Goal: Task Accomplishment & Management: Manage account settings

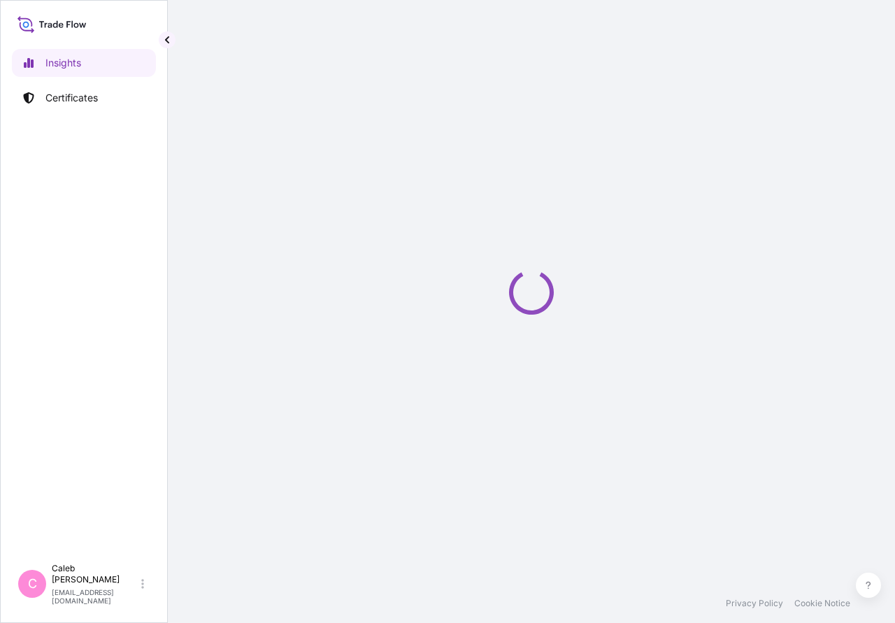
select select "2025"
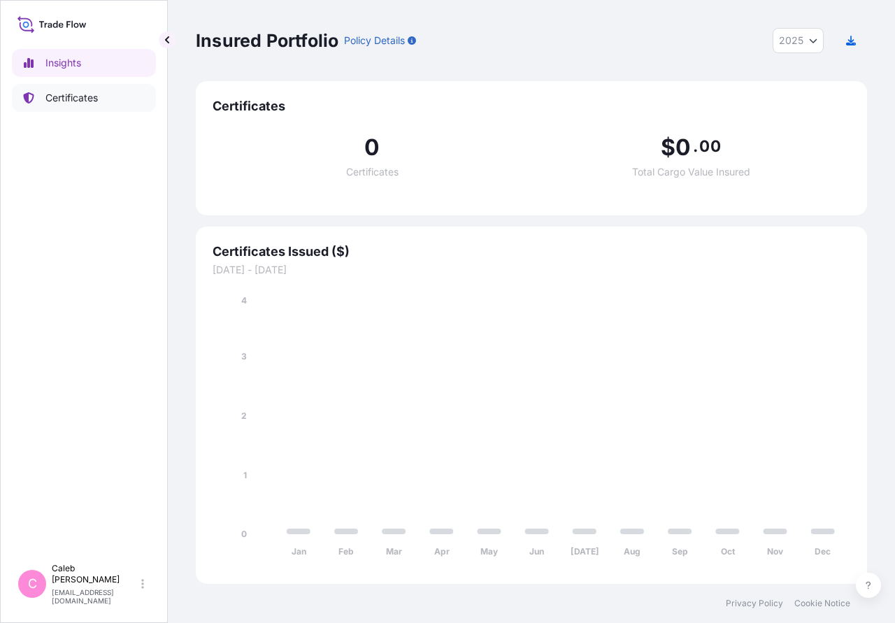
click at [52, 104] on p "Certificates" at bounding box center [71, 98] width 52 height 14
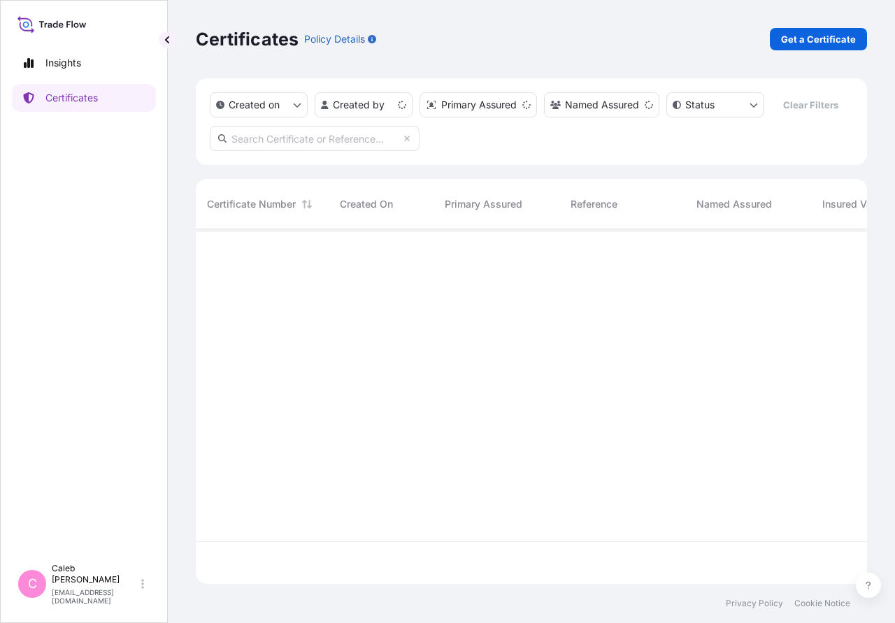
scroll to position [362, 671]
click at [305, 140] on input "text" at bounding box center [315, 138] width 210 height 25
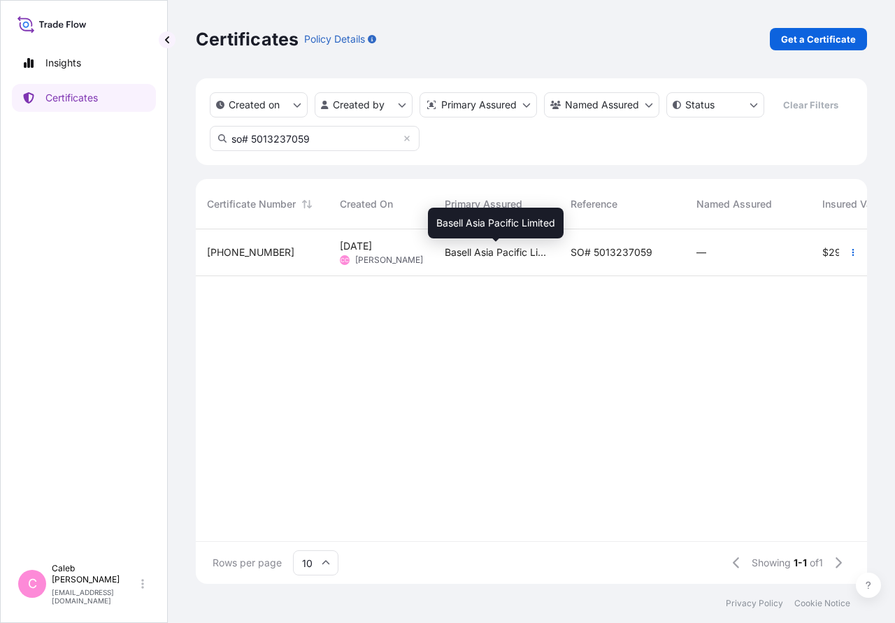
type input "so# 5013237059"
click at [473, 257] on span "Basell Asia Pacific Limited" at bounding box center [497, 252] width 104 height 14
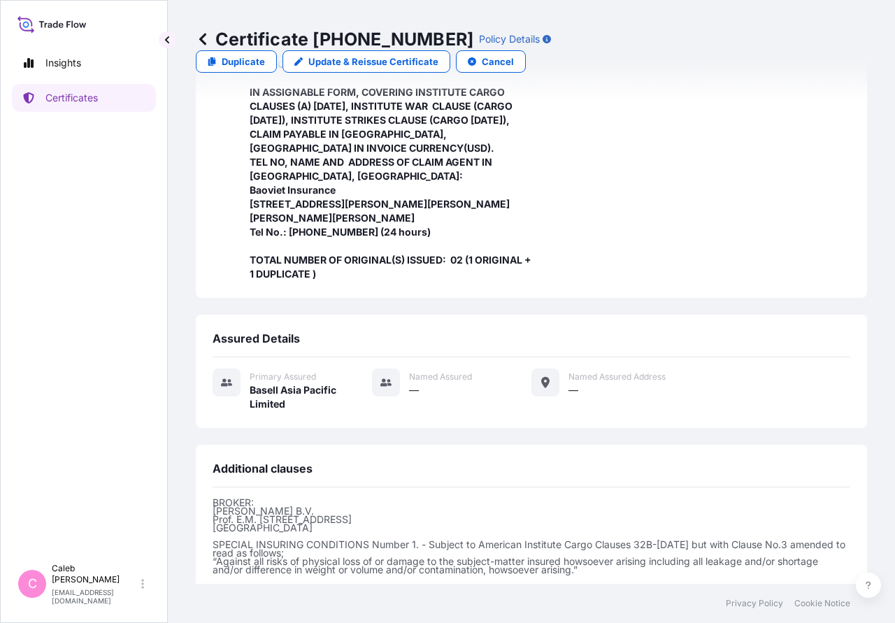
scroll to position [84, 0]
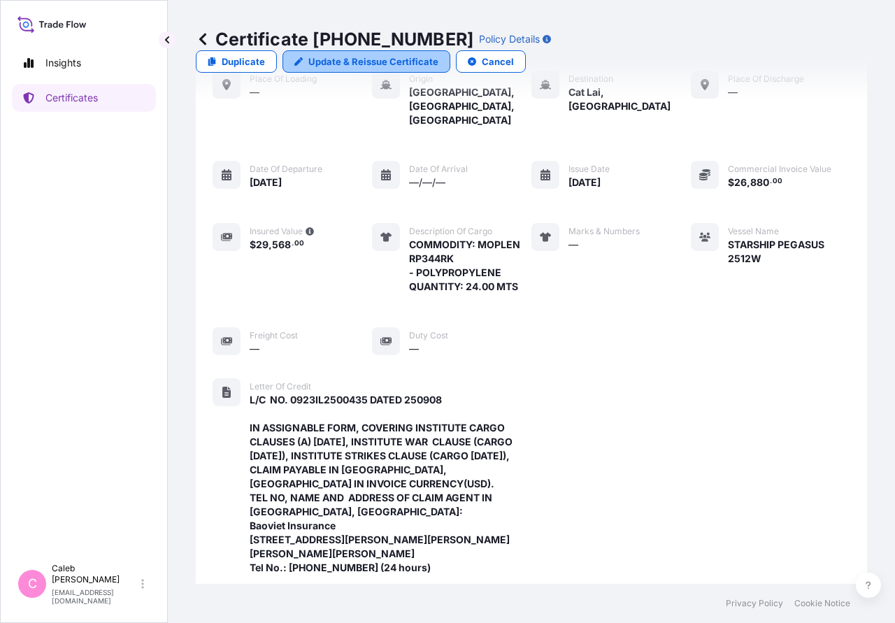
click at [450, 50] on link "Update & Reissue Certificate" at bounding box center [367, 61] width 168 height 22
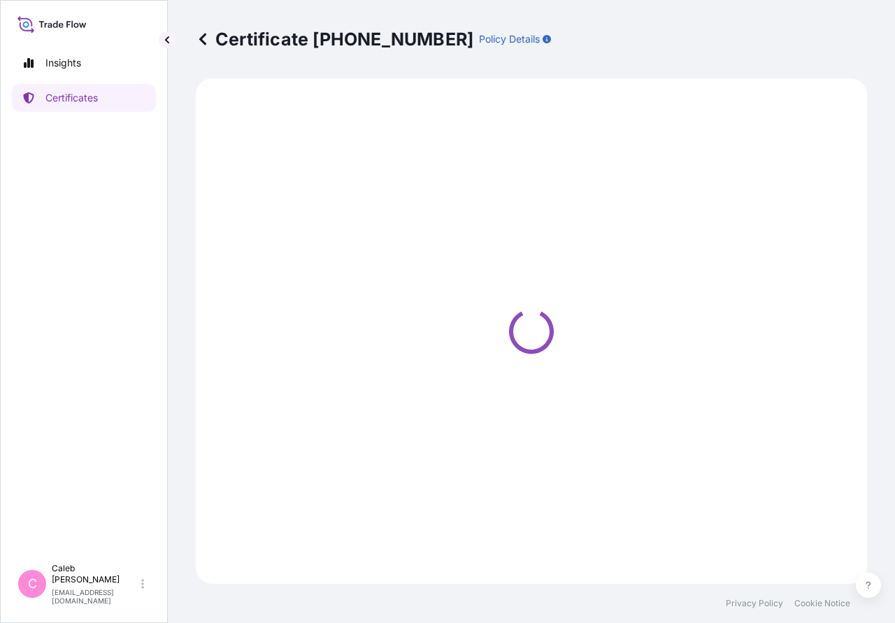
select select "Sea"
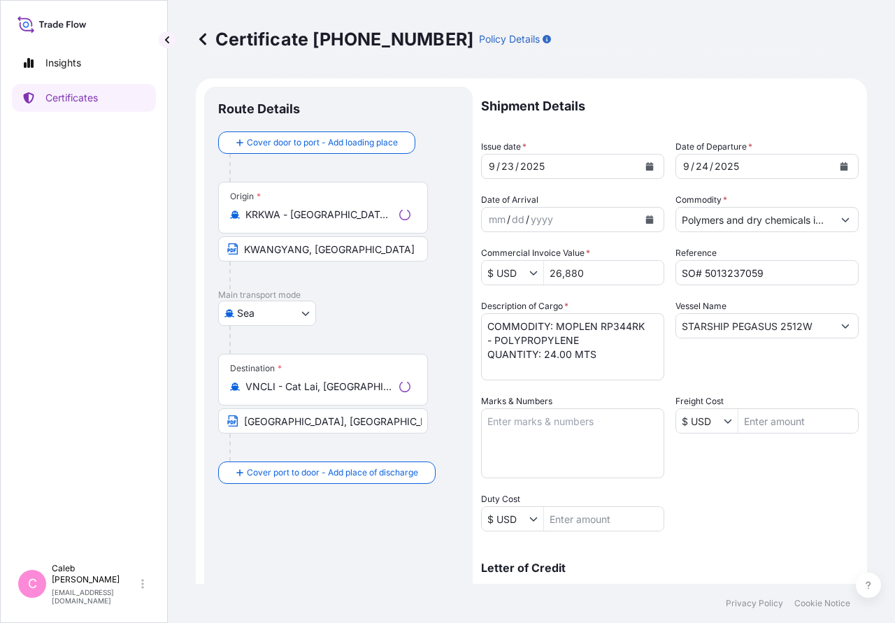
select select "32034"
click at [627, 118] on p "Shipment Details" at bounding box center [670, 106] width 378 height 39
click at [636, 169] on div "[DATE]" at bounding box center [560, 166] width 157 height 25
click at [646, 166] on icon "Calendar" at bounding box center [650, 166] width 8 height 8
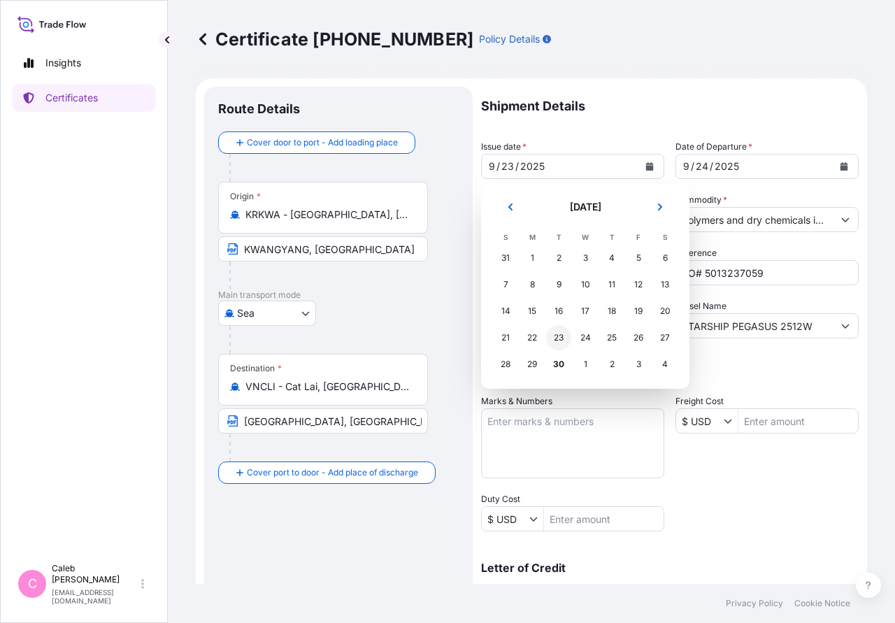
click at [560, 338] on div "23" at bounding box center [558, 337] width 25 height 25
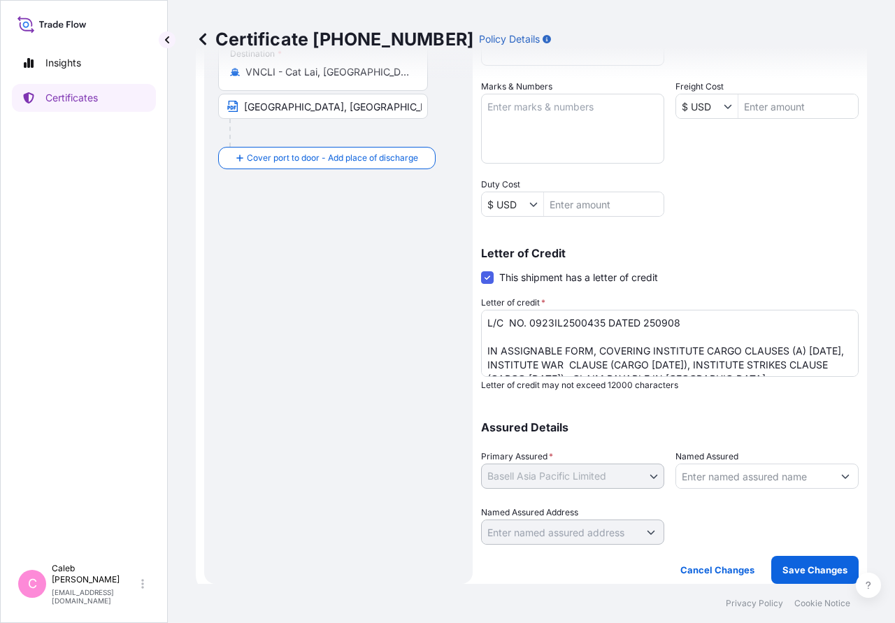
scroll to position [141, 0]
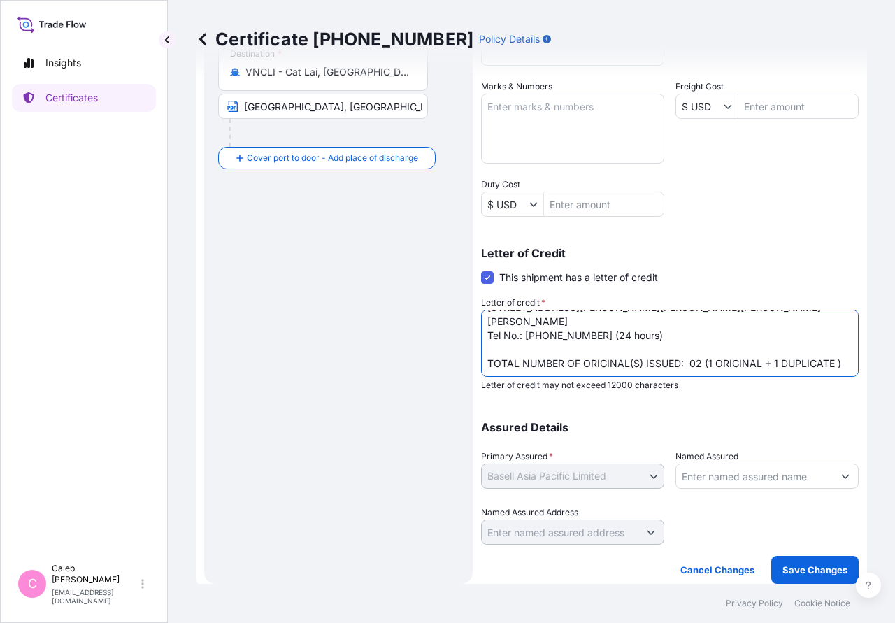
drag, startPoint x: 767, startPoint y: 373, endPoint x: 757, endPoint y: 419, distance: 46.7
click at [757, 377] on textarea "L/C NO. 0923IL2500435 DATED 250908 IN ASSIGNABLE FORM, COVERING INSTITUTE CARGO…" at bounding box center [670, 343] width 378 height 67
click at [694, 364] on textarea "L/C NO. 0923IL2500435 DATED 250908 IN ASSIGNABLE FORM, COVERING INSTITUTE CARGO…" at bounding box center [670, 343] width 378 height 67
type textarea "L/C NO. 0923IL2500435 DATED 250908 IN ASSIGNABLE FORM, COVERING INSTITUTE CARGO…"
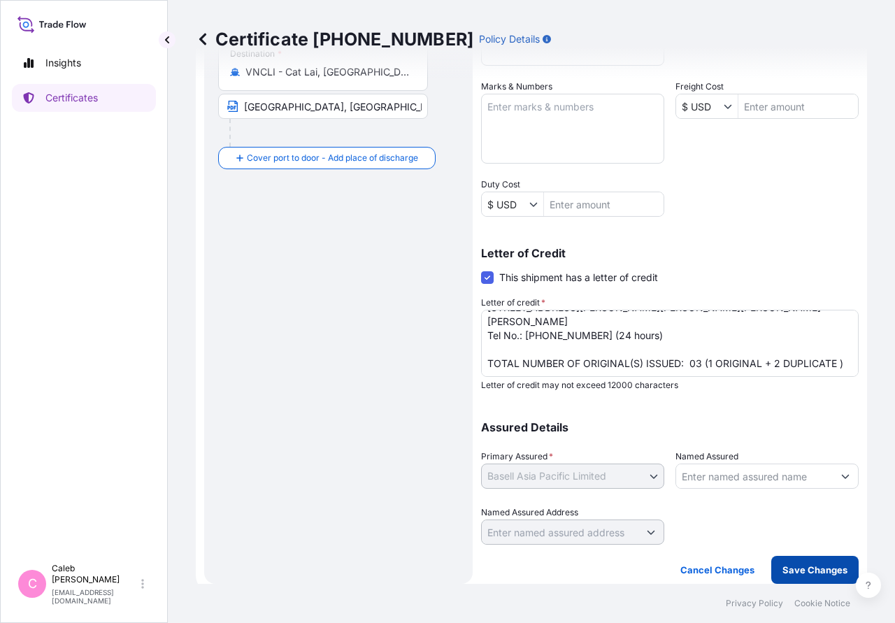
click at [811, 571] on p "Save Changes" at bounding box center [815, 570] width 65 height 14
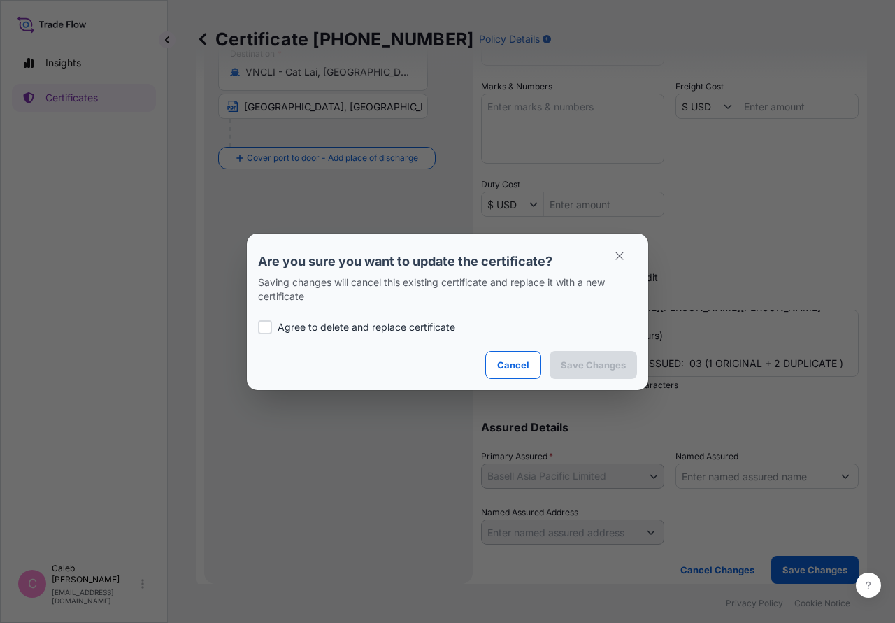
click at [279, 330] on p "Agree to delete and replace certificate" at bounding box center [367, 327] width 178 height 14
checkbox input "true"
click at [614, 372] on button "Save Changes" at bounding box center [593, 365] width 87 height 28
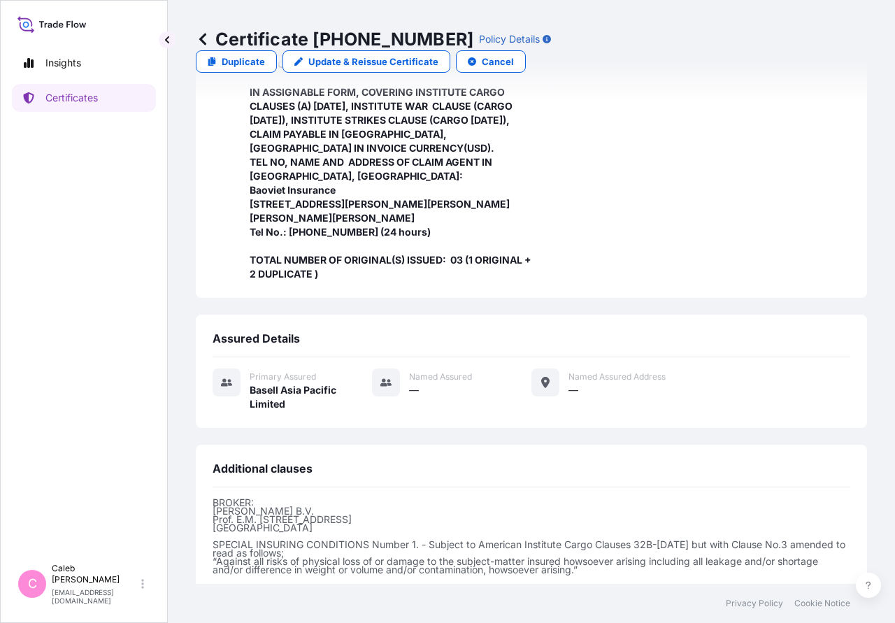
scroll to position [536, 0]
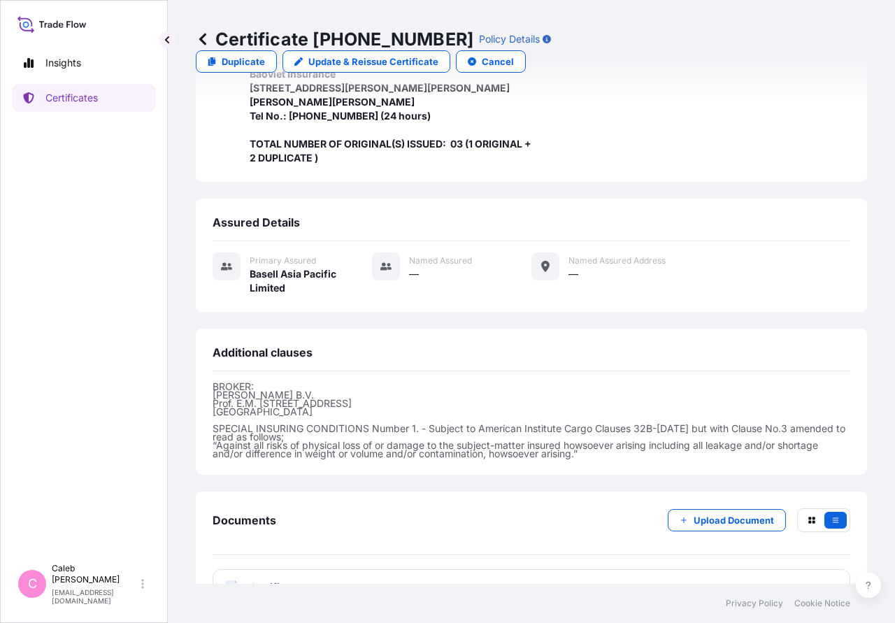
click at [288, 580] on span "Certificate" at bounding box center [275, 587] width 50 height 14
click at [266, 580] on span "Certificate" at bounding box center [275, 587] width 50 height 14
